Goal: Complete application form

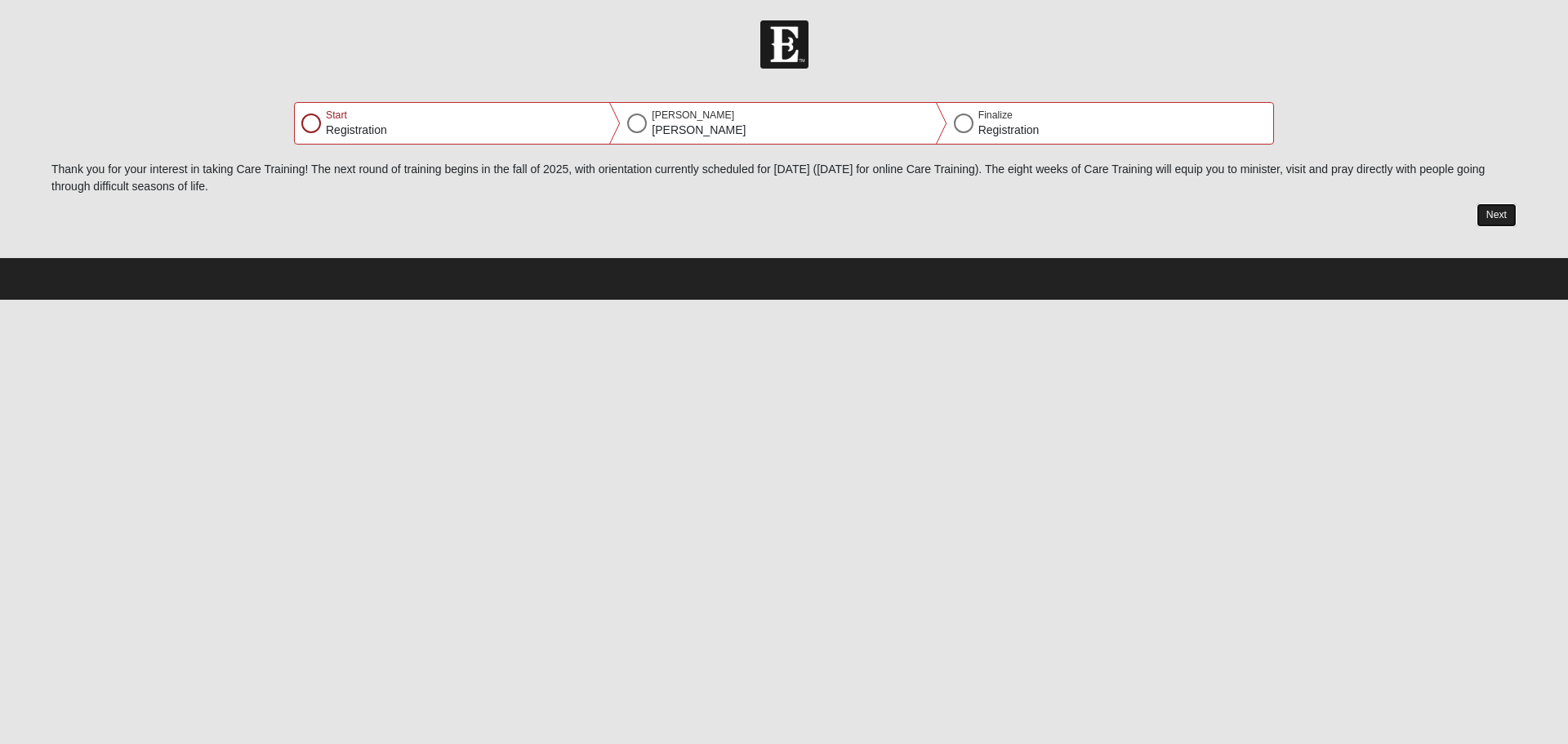
click at [1494, 215] on button "Next" at bounding box center [1496, 215] width 40 height 23
select select "3"
select select "25"
select select "1980"
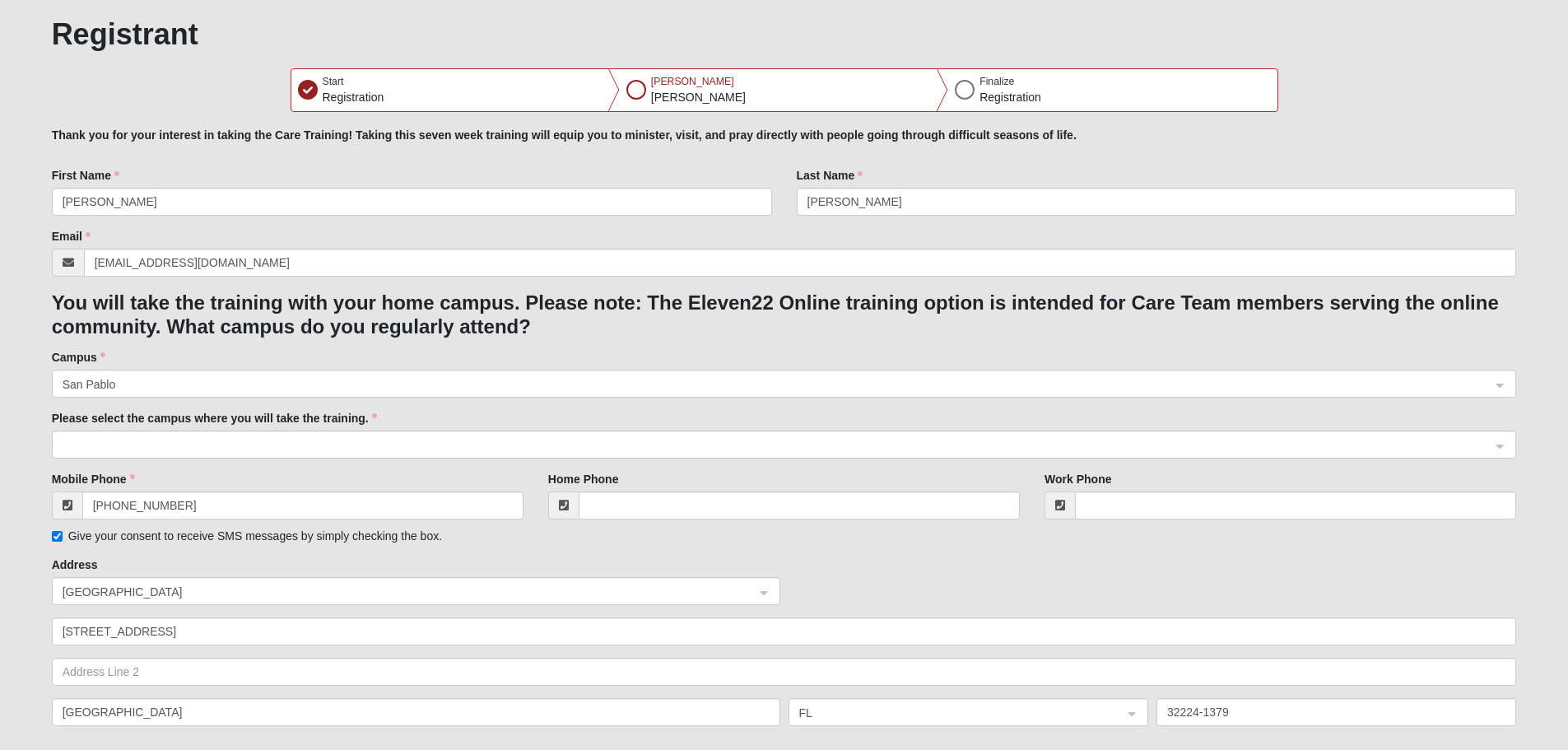
scroll to position [165, 0]
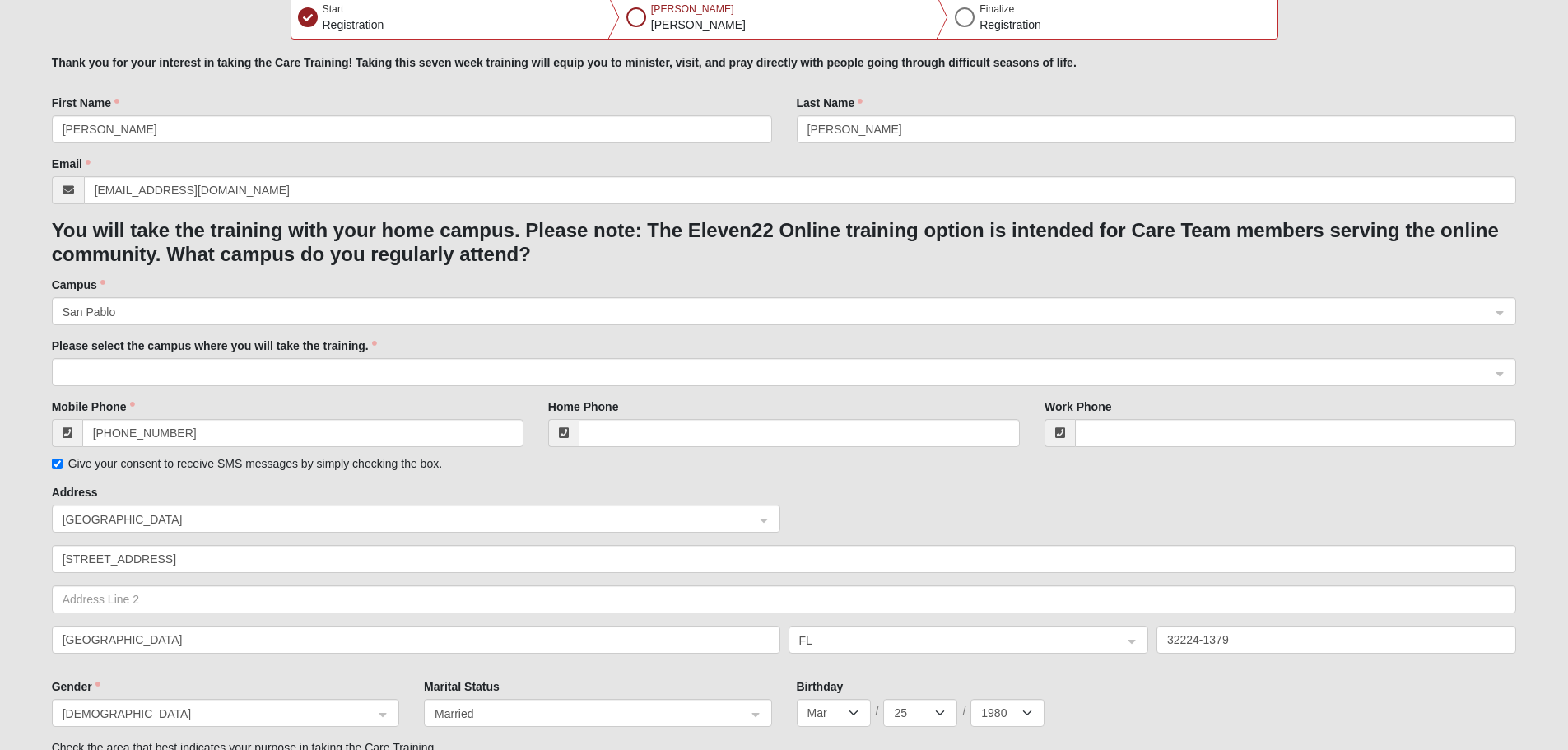
click at [311, 370] on span at bounding box center [777, 373] width 1429 height 18
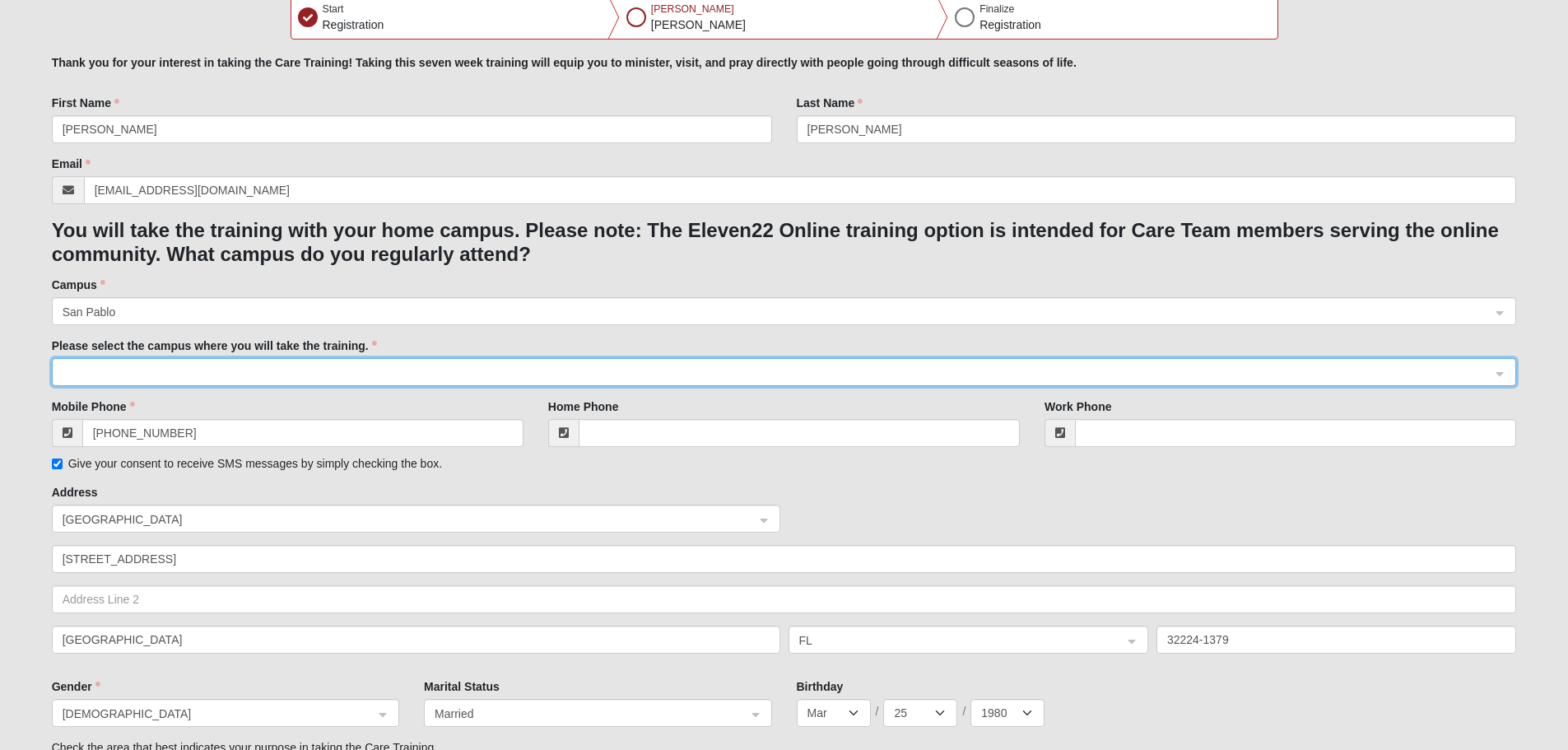
click at [199, 376] on span at bounding box center [777, 373] width 1429 height 18
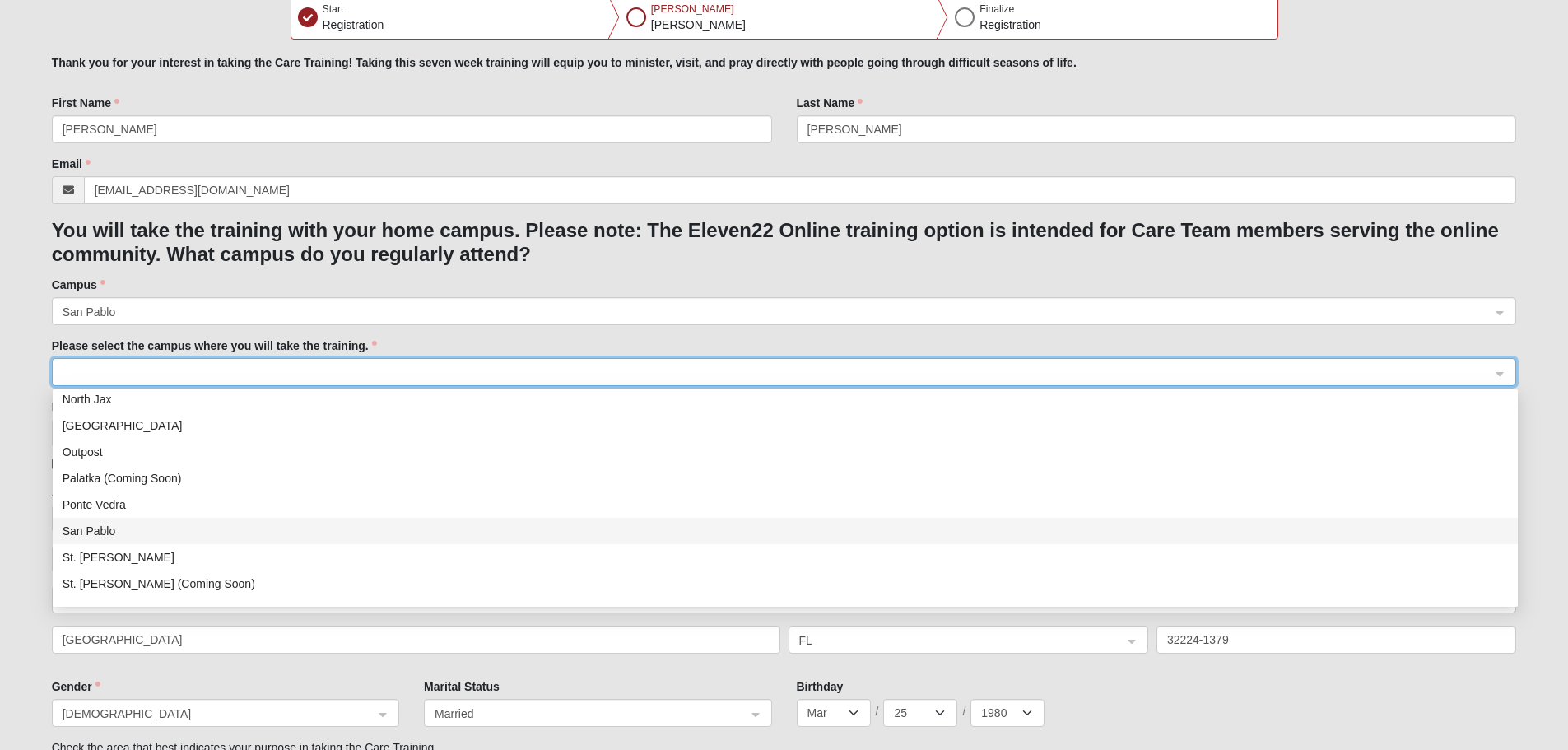
click at [141, 524] on div "San Pablo" at bounding box center [785, 531] width 1445 height 18
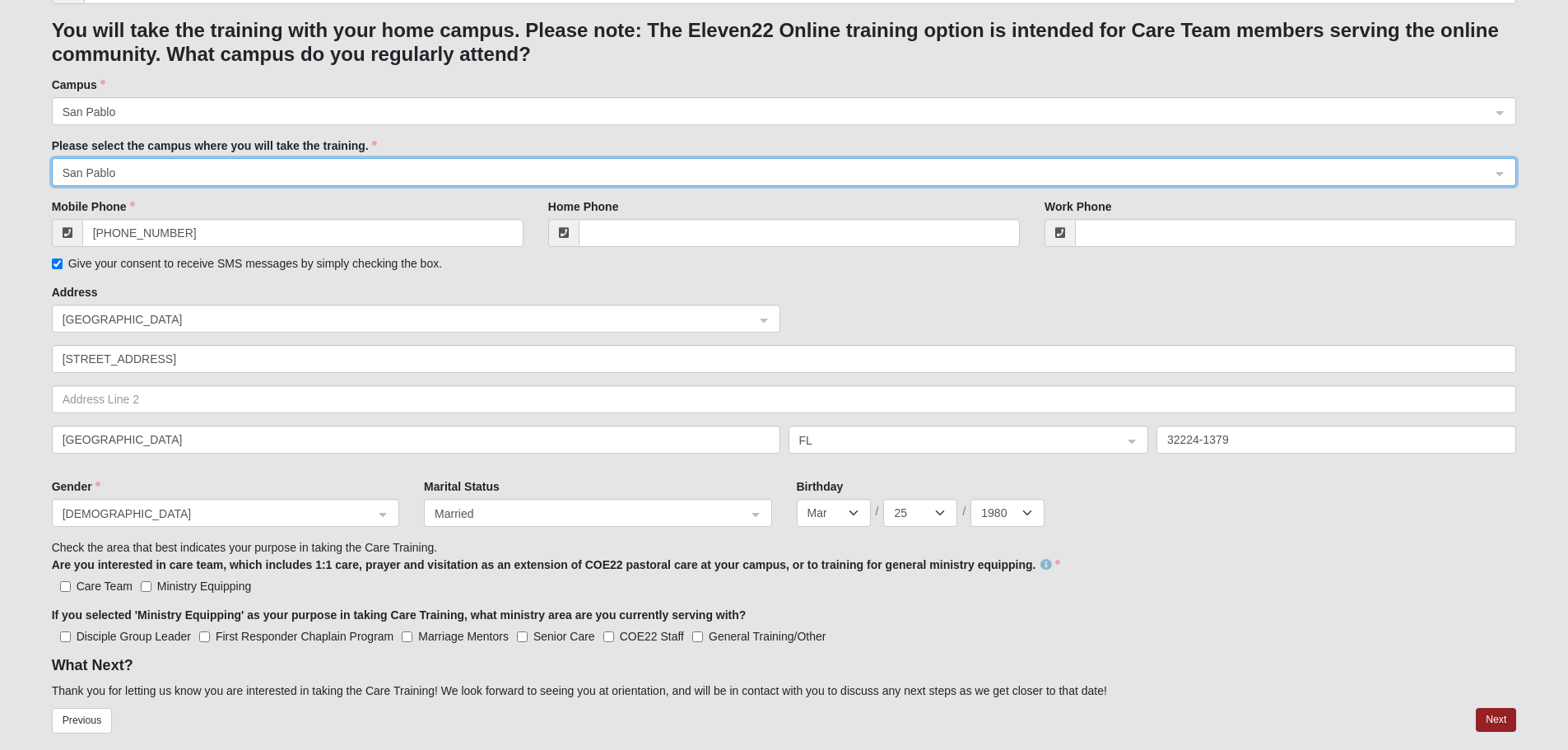
scroll to position [406, 0]
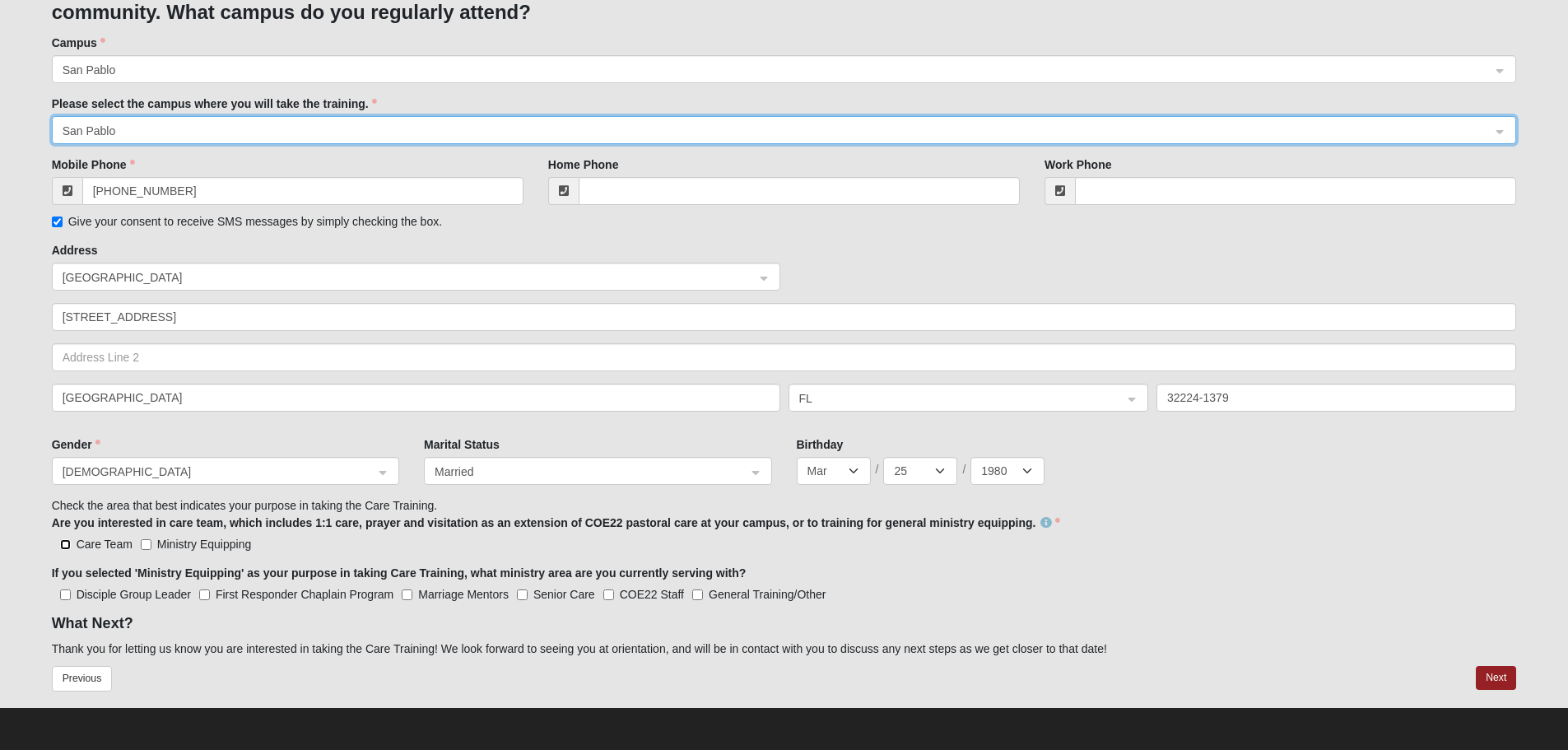
click at [66, 544] on input "Care Team" at bounding box center [65, 545] width 11 height 11
checkbox input "true"
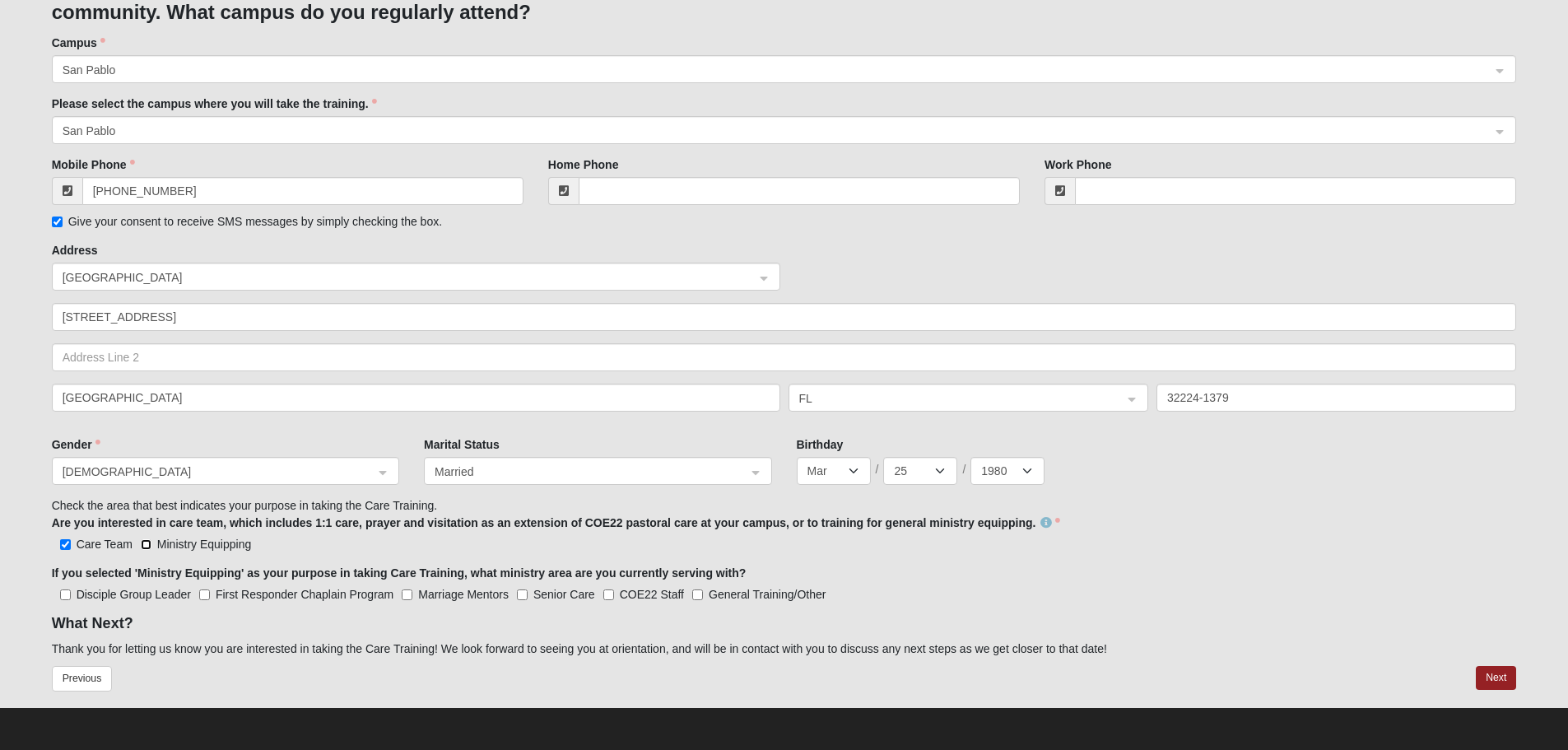
click at [144, 546] on input "Ministry Equipping" at bounding box center [146, 545] width 11 height 11
click at [145, 548] on input "Ministry Equipping" at bounding box center [146, 545] width 11 height 11
click at [154, 547] on label "Ministry Equipping" at bounding box center [195, 544] width 110 height 16
click at [152, 547] on input "Ministry Equipping" at bounding box center [146, 545] width 11 height 11
checkbox input "true"
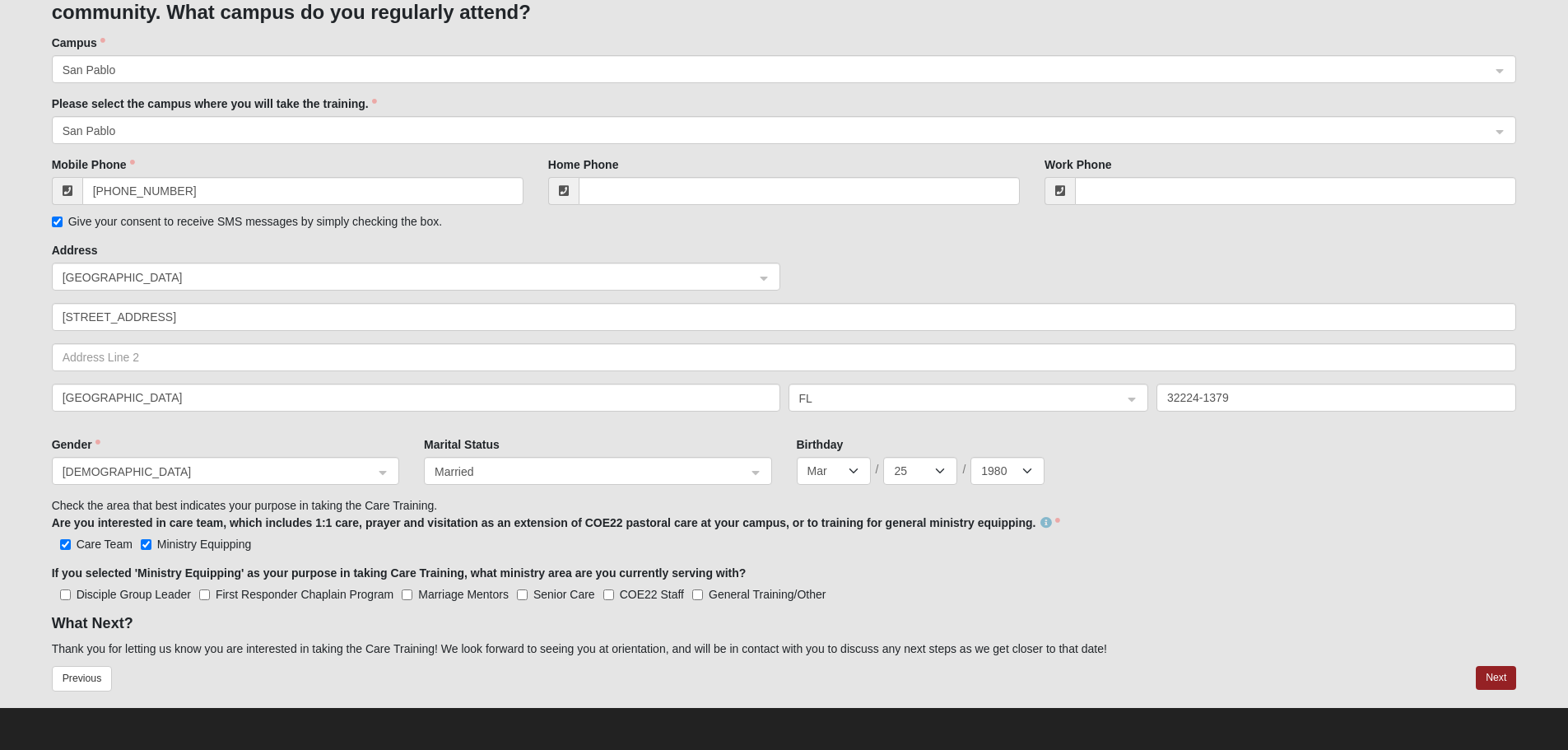
click at [61, 544] on label "Care Team" at bounding box center [92, 544] width 81 height 16
click at [67, 544] on input "Care Team" at bounding box center [65, 545] width 11 height 11
checkbox input "false"
click at [406, 593] on input "Marriage Mentors" at bounding box center [407, 595] width 11 height 11
checkbox input "true"
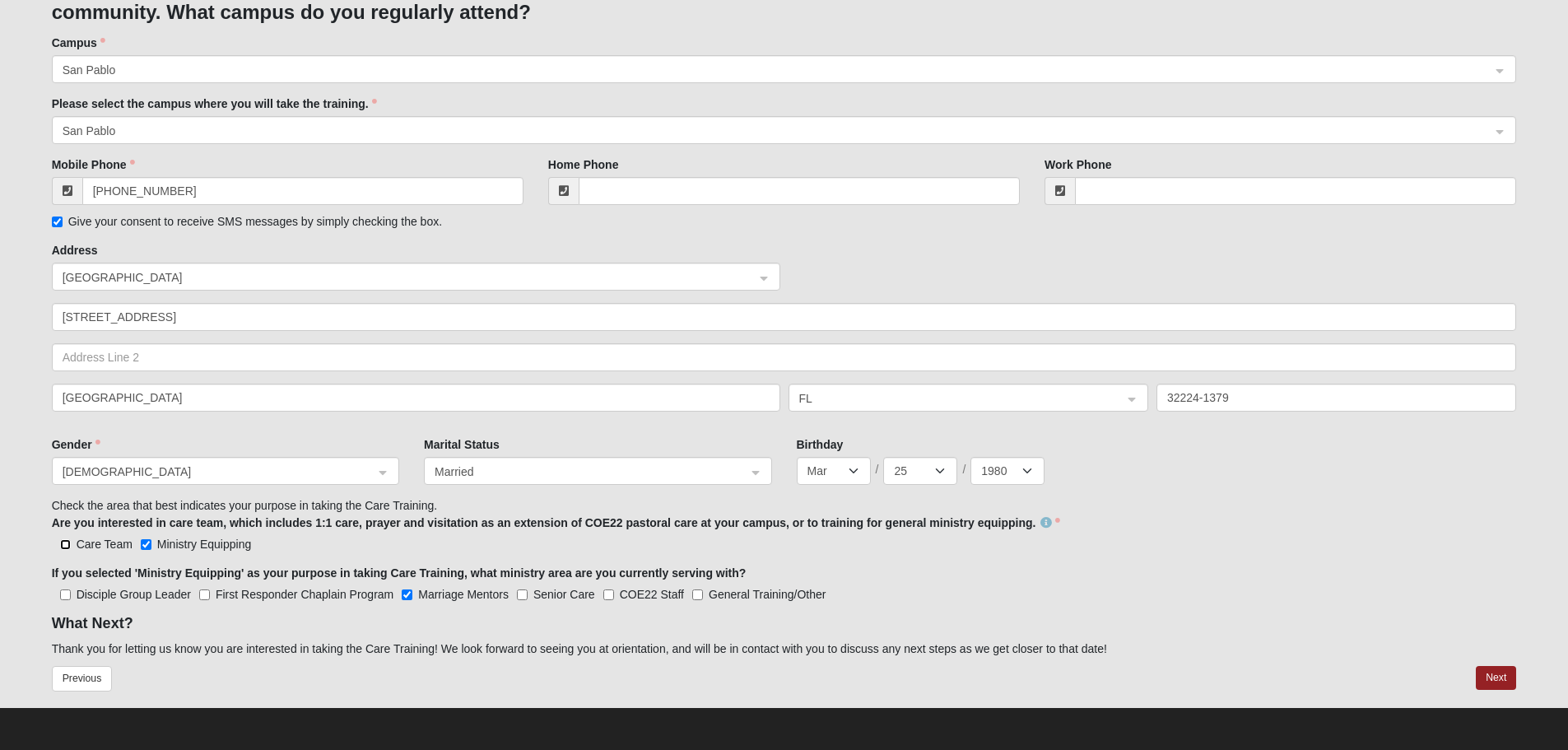
click at [68, 545] on input "Care Team" at bounding box center [65, 545] width 11 height 11
checkbox input "true"
click at [1503, 677] on button "Next" at bounding box center [1496, 678] width 40 height 24
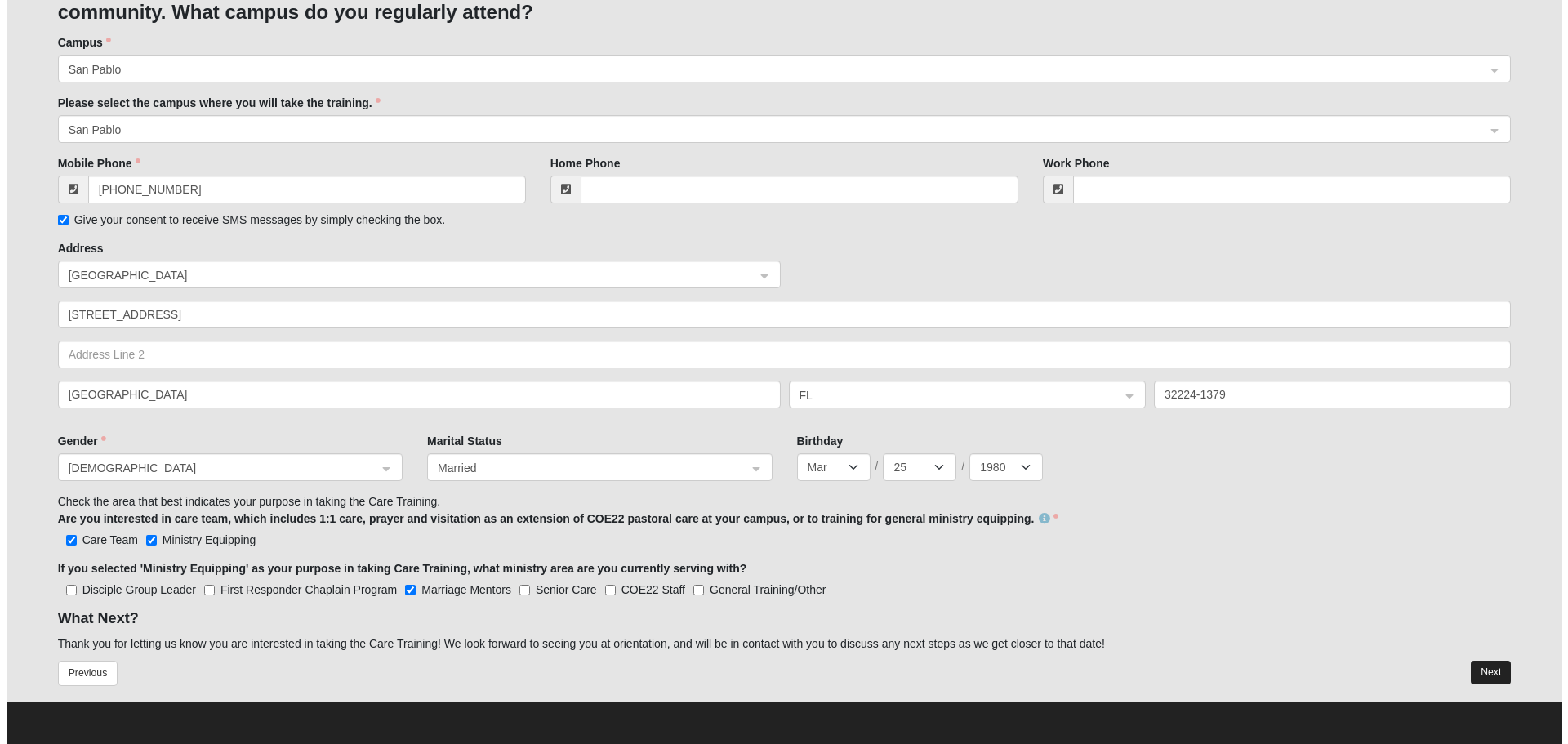
scroll to position [0, 0]
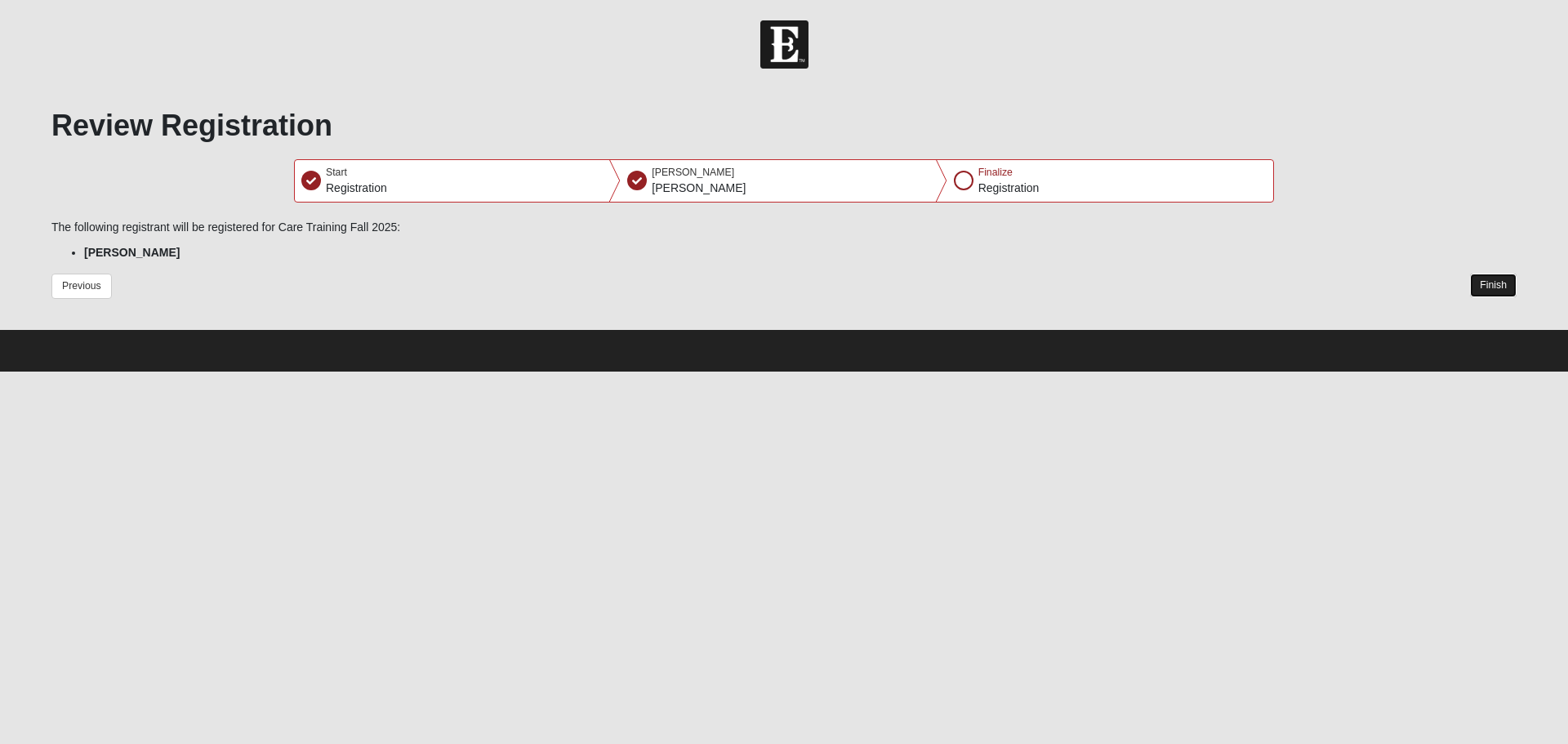
click at [1487, 287] on button "Finish" at bounding box center [1493, 285] width 47 height 23
